Goal: Navigation & Orientation: Find specific page/section

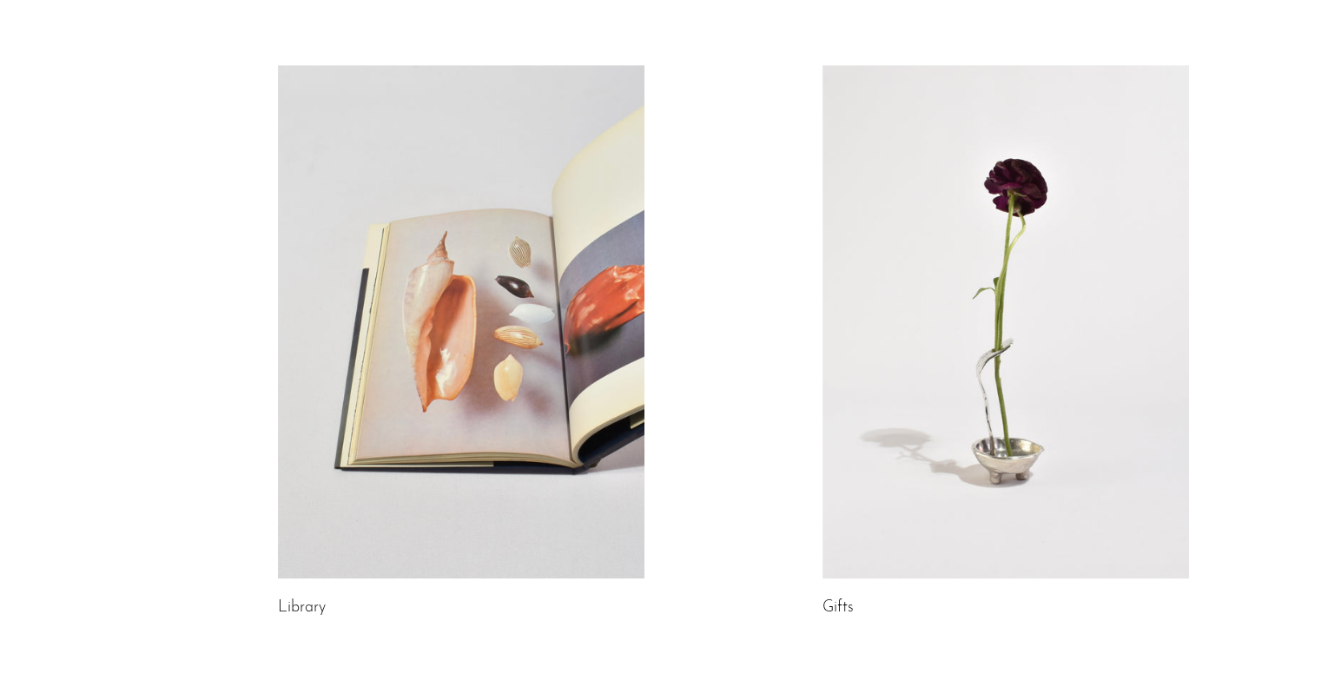
scroll to position [834, 0]
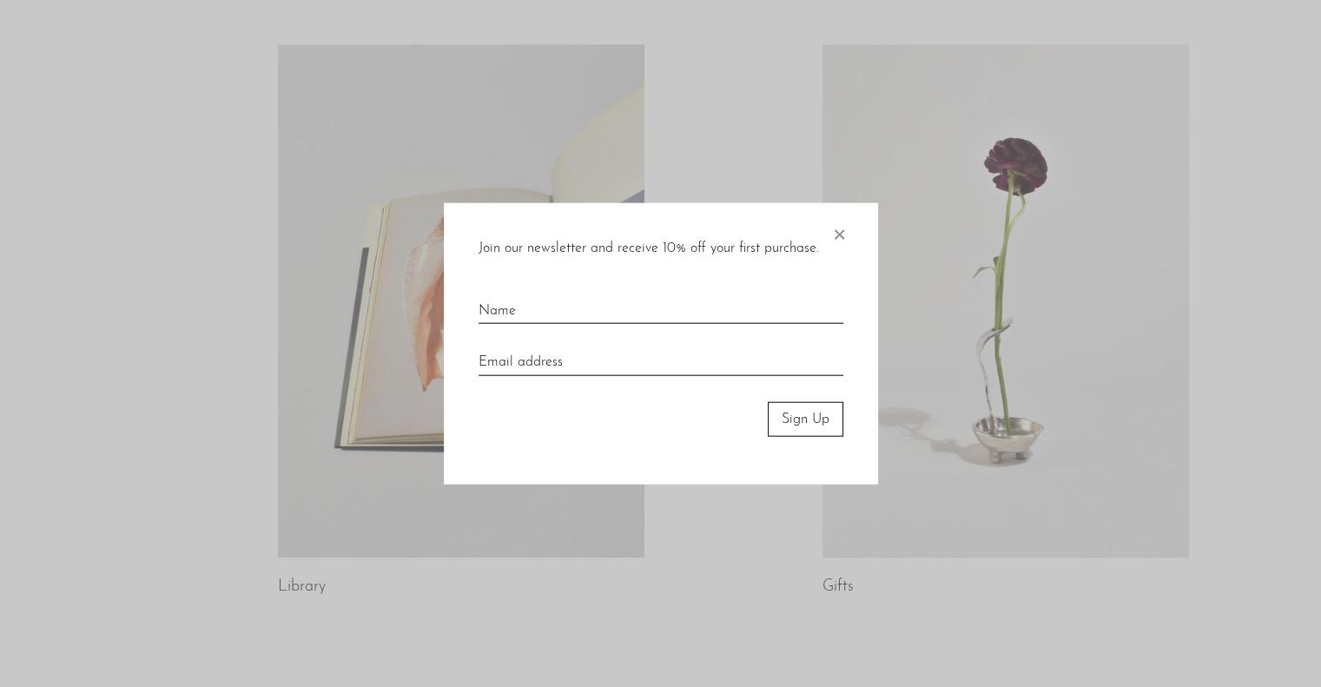
click at [840, 236] on span "×" at bounding box center [838, 230] width 17 height 56
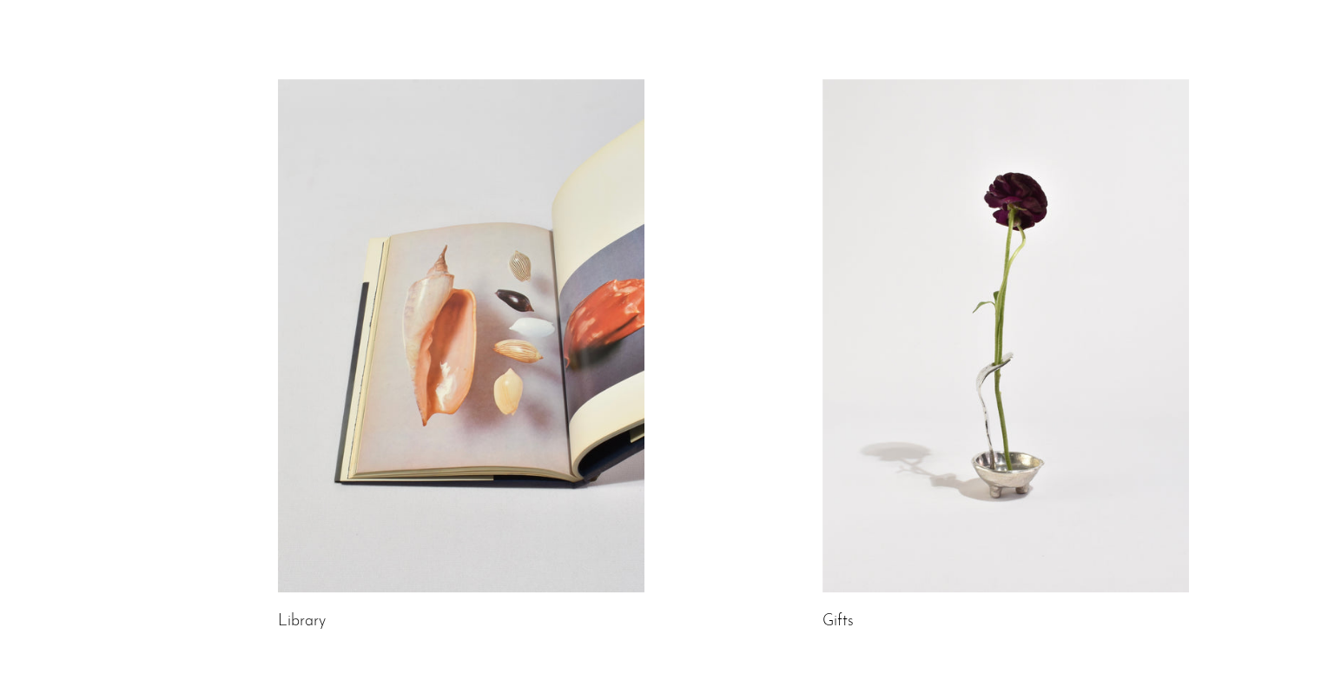
scroll to position [792, 0]
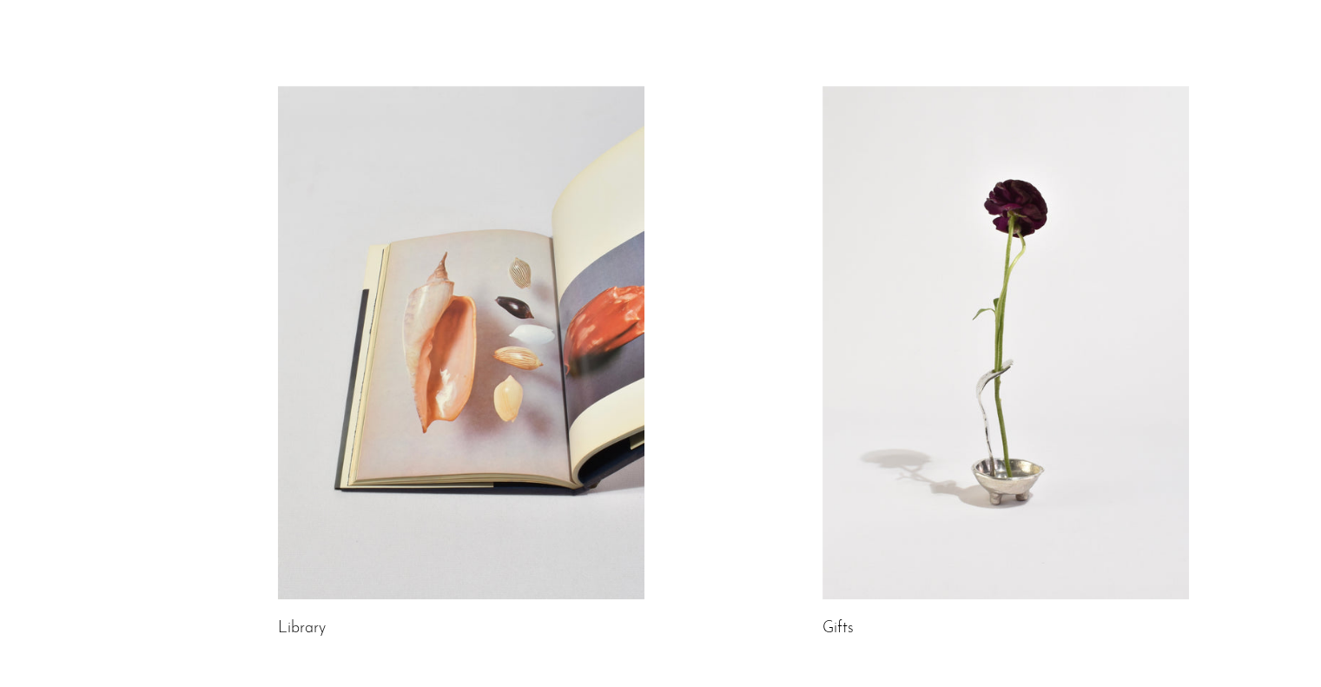
click at [930, 419] on link at bounding box center [1005, 342] width 366 height 513
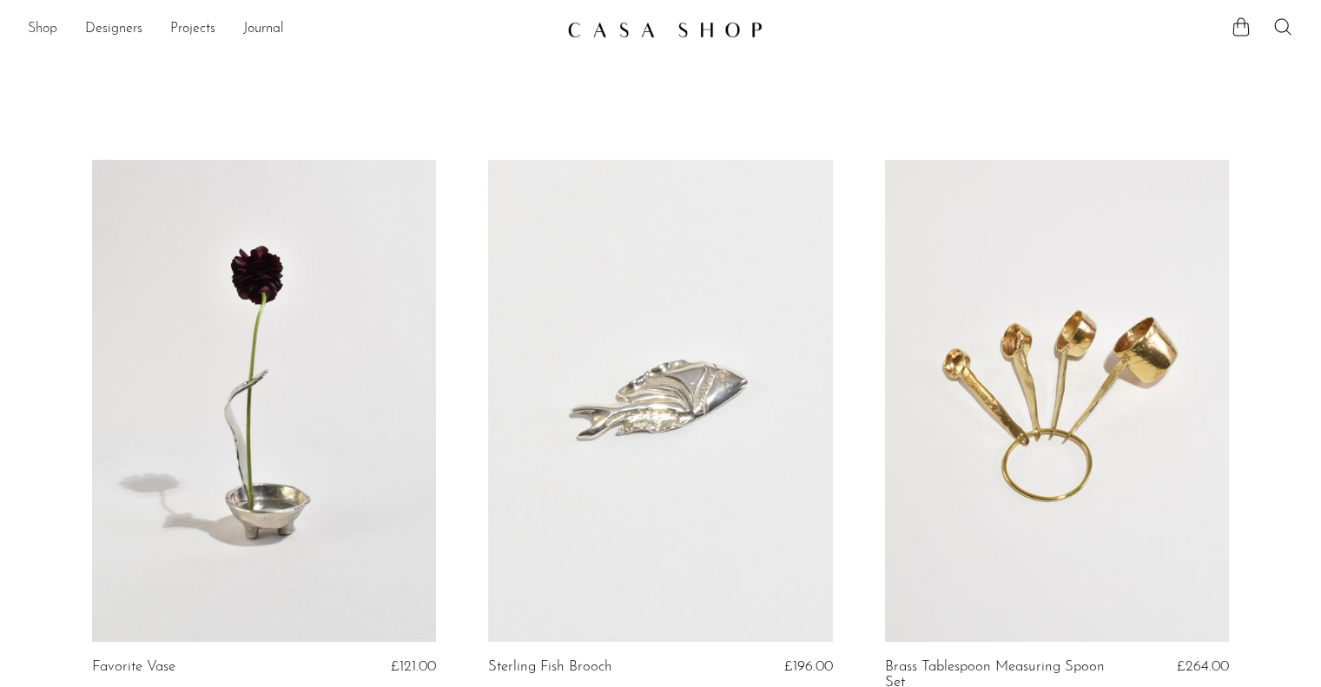
click at [45, 27] on link "Shop" at bounding box center [43, 29] width 30 height 23
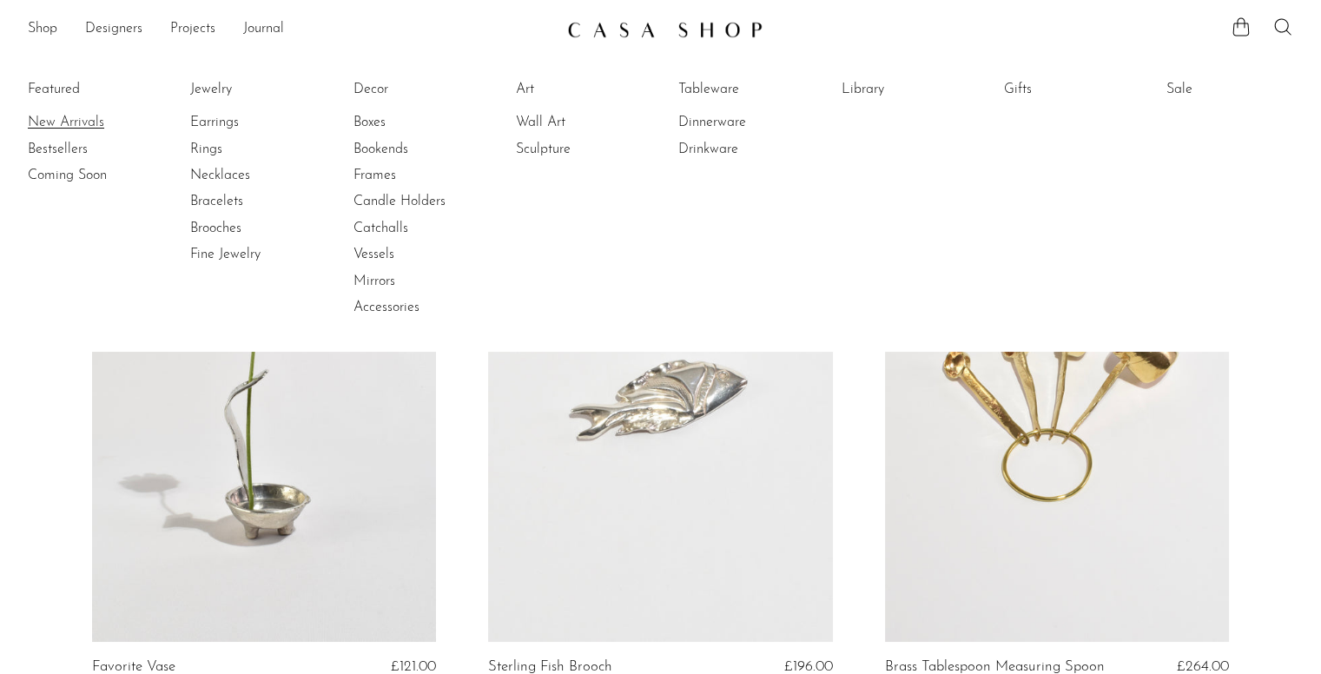
click at [57, 124] on link "New Arrivals" at bounding box center [93, 122] width 130 height 19
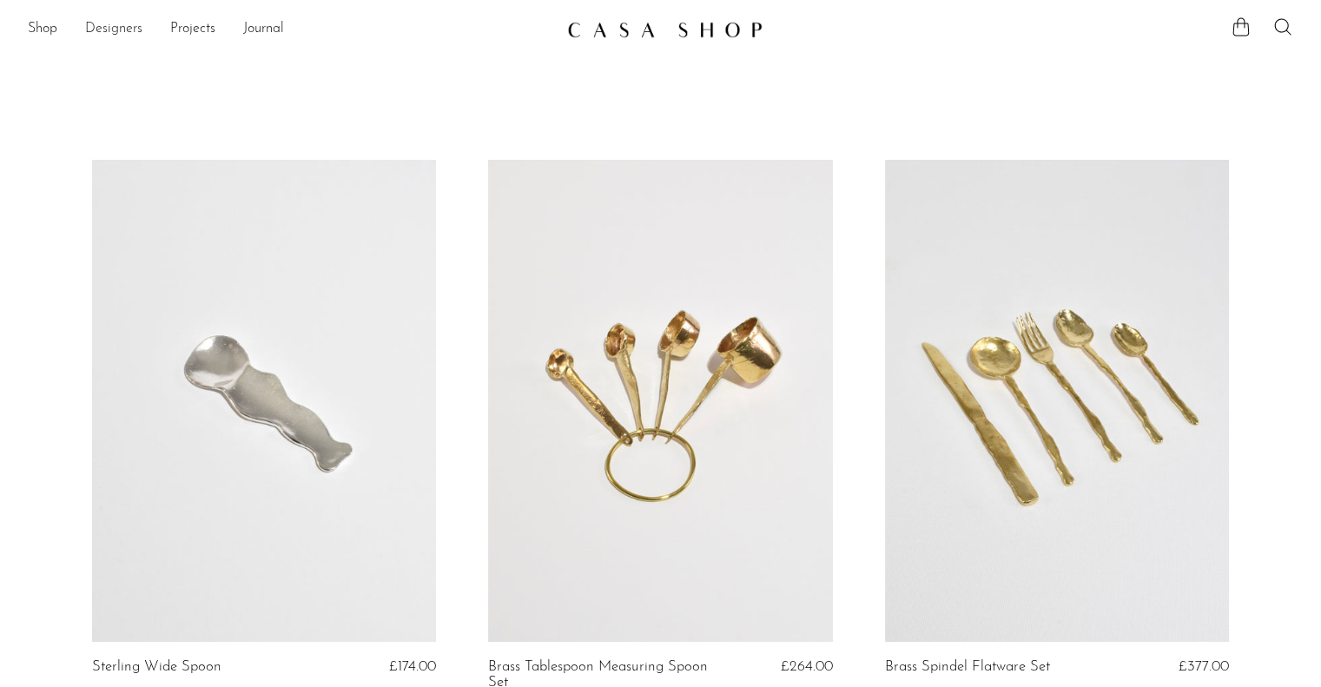
click at [113, 30] on link "Designers" at bounding box center [113, 29] width 57 height 23
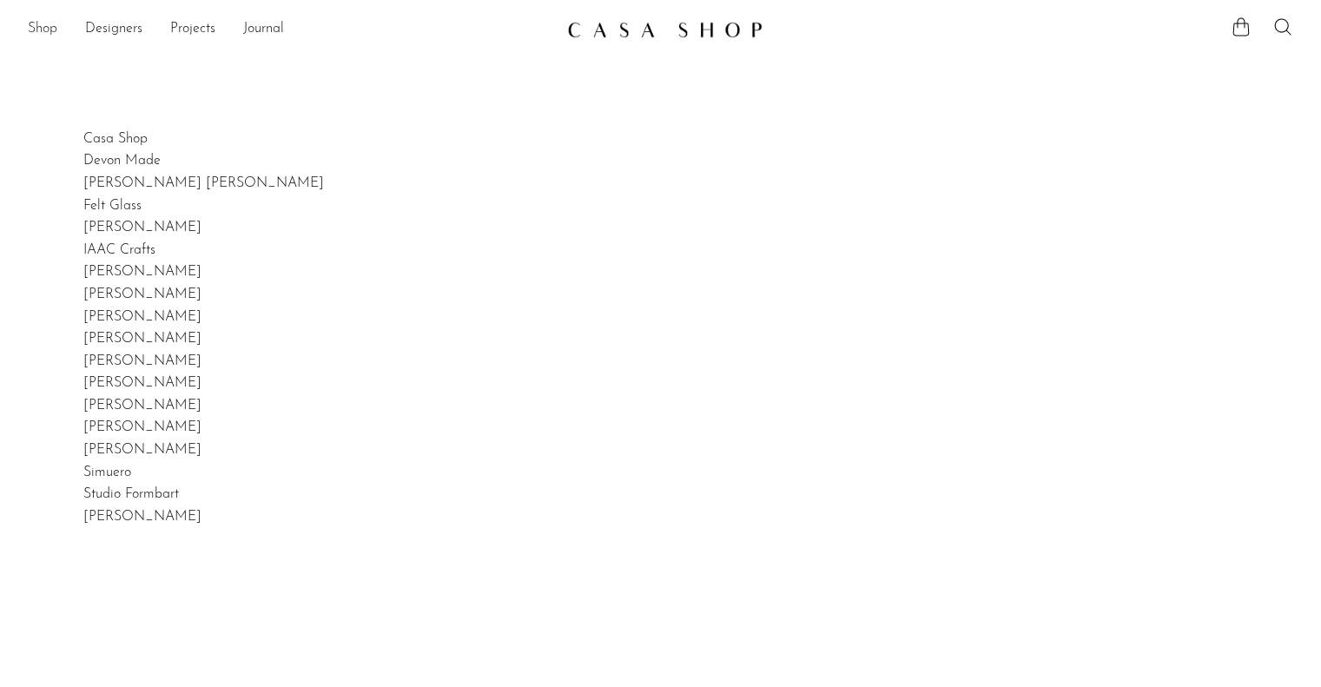
click at [41, 26] on link "Shop" at bounding box center [43, 29] width 30 height 23
